Goal: Find specific page/section: Find specific page/section

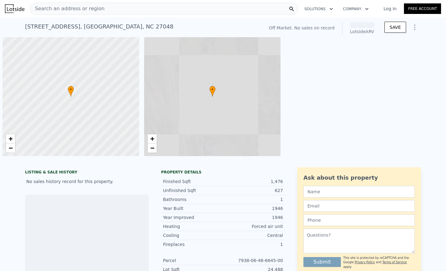
scroll to position [0, 2]
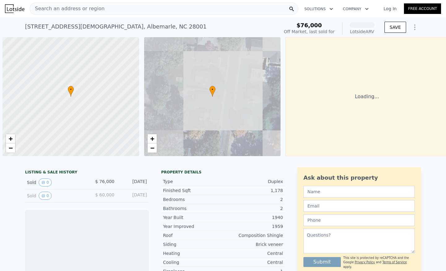
scroll to position [0, 2]
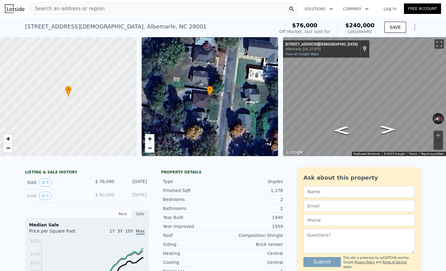
click at [120, 7] on div "Search an address or region" at bounding box center [164, 8] width 269 height 12
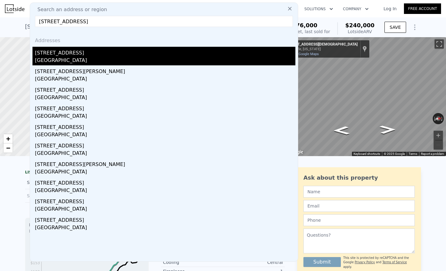
type input "[STREET_ADDRESS]"
click at [107, 58] on div "[GEOGRAPHIC_DATA]" at bounding box center [165, 61] width 261 height 9
